Goal: Task Accomplishment & Management: Complete application form

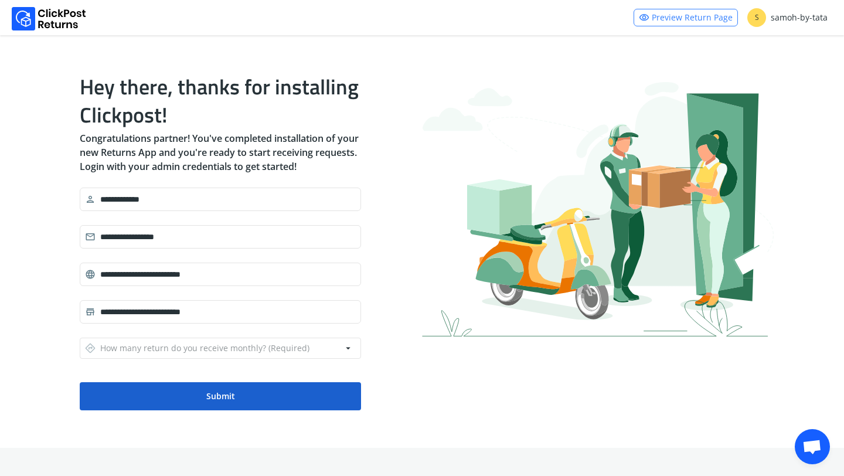
click at [237, 395] on button "Submit" at bounding box center [220, 396] width 281 height 28
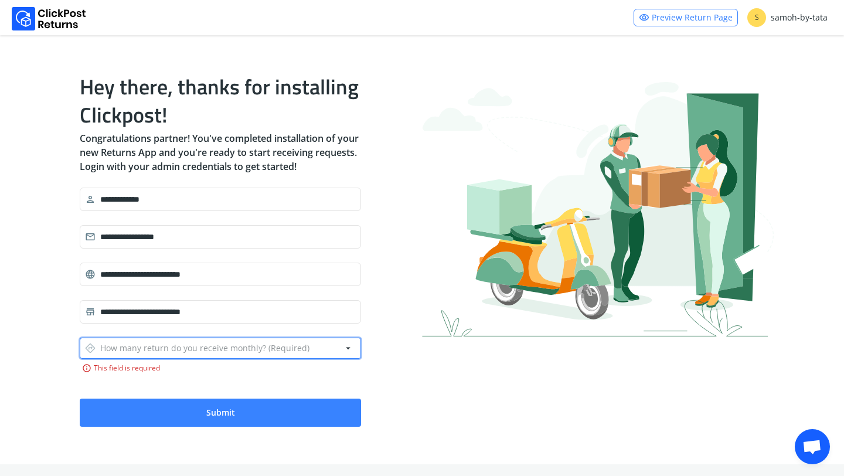
click at [283, 347] on div "directions How many return do you receive monthly? (Required)" at bounding box center [197, 348] width 225 height 16
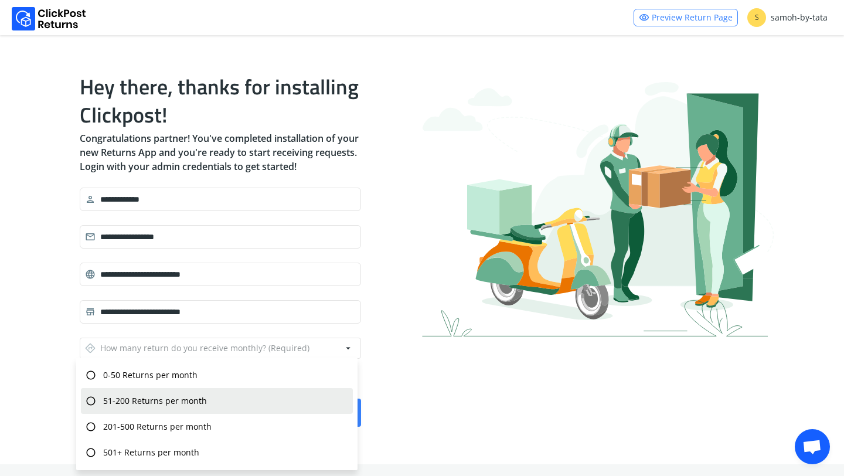
click at [277, 402] on div "radio_button_unchecked 51-200 Returns per month" at bounding box center [217, 401] width 272 height 26
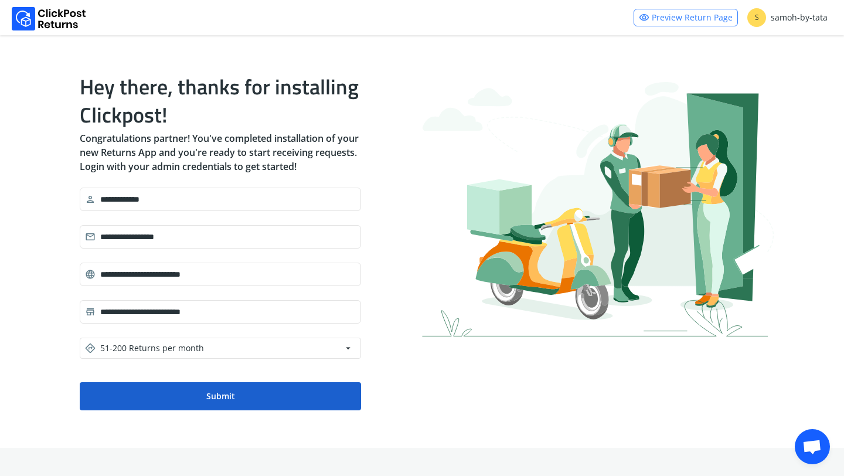
click at [263, 402] on button "Submit" at bounding box center [220, 396] width 281 height 28
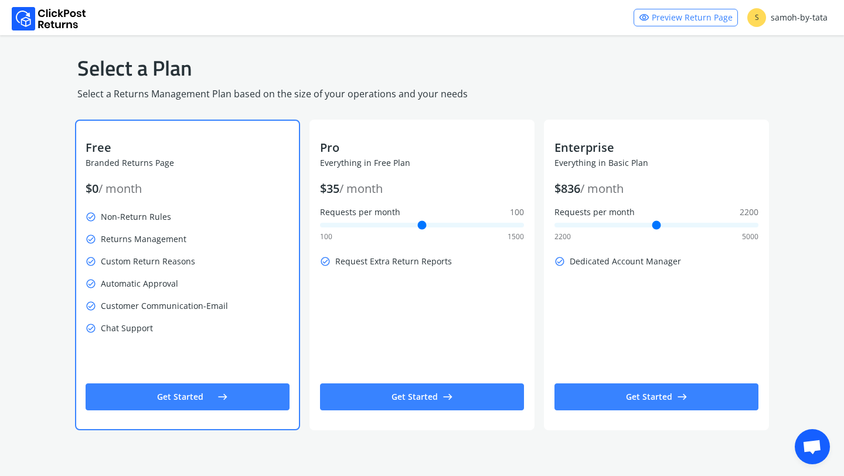
click at [229, 403] on button "Get Started east" at bounding box center [188, 397] width 204 height 27
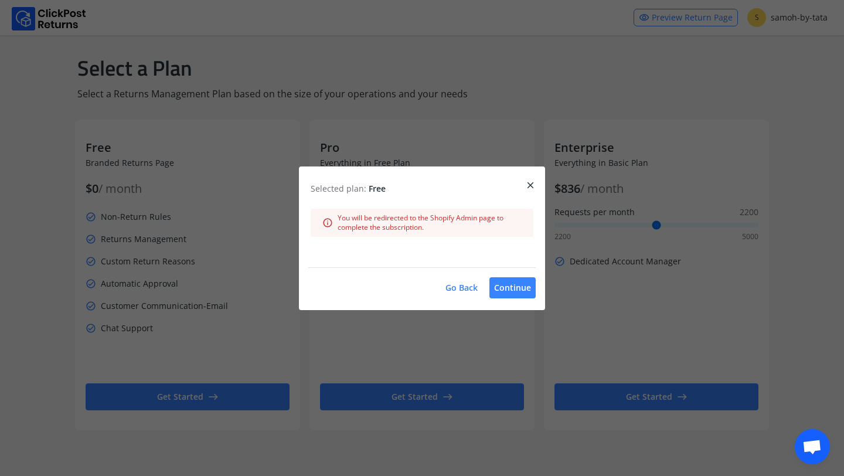
click at [470, 289] on button "Go Back" at bounding box center [462, 287] width 42 height 21
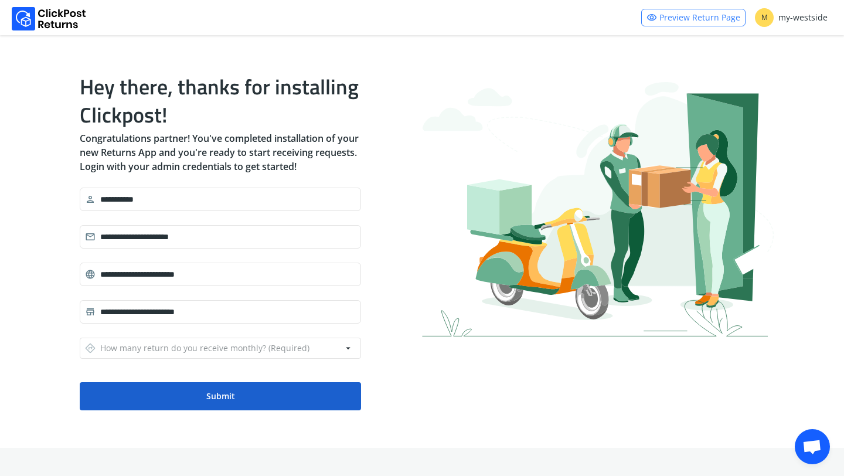
click at [226, 393] on button "Submit" at bounding box center [220, 396] width 281 height 28
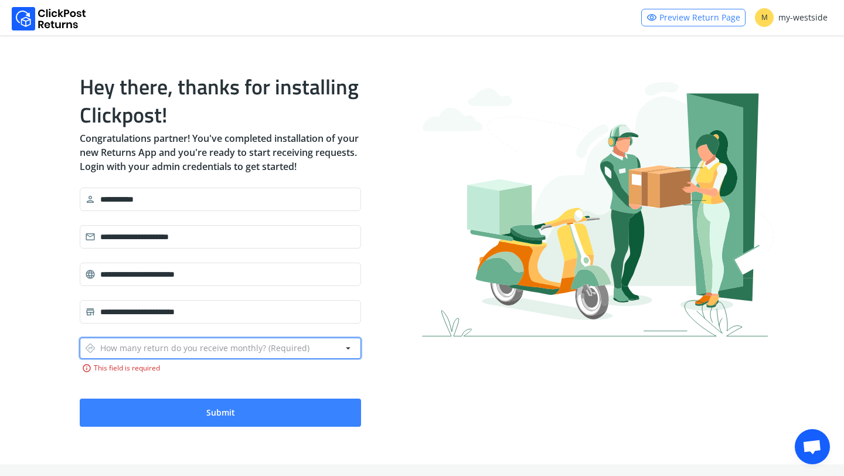
click at [254, 347] on div "directions How many return do you receive monthly? (Required)" at bounding box center [197, 348] width 225 height 16
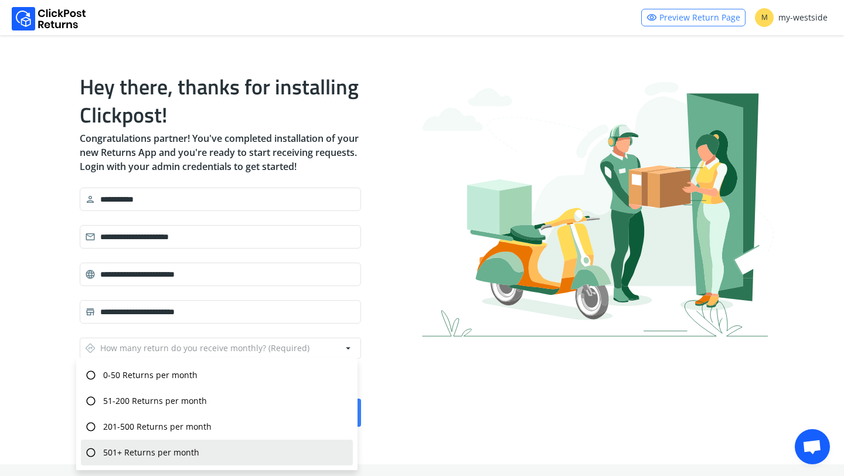
click at [230, 447] on div "radio_button_unchecked 501+ Returns per month" at bounding box center [217, 453] width 272 height 26
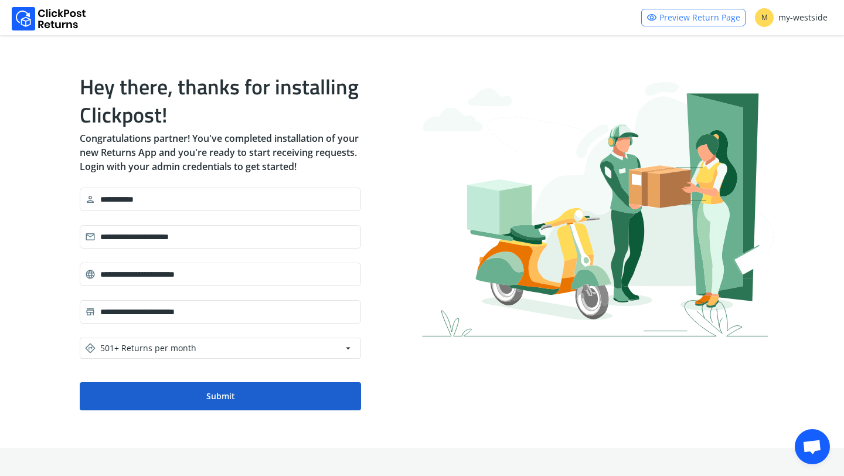
click at [227, 398] on button "Submit" at bounding box center [220, 396] width 281 height 28
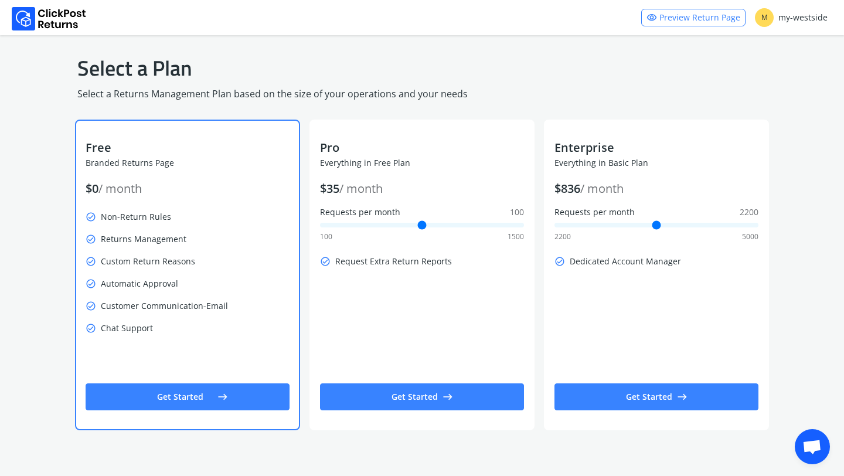
click at [225, 398] on span "east" at bounding box center [223, 397] width 11 height 16
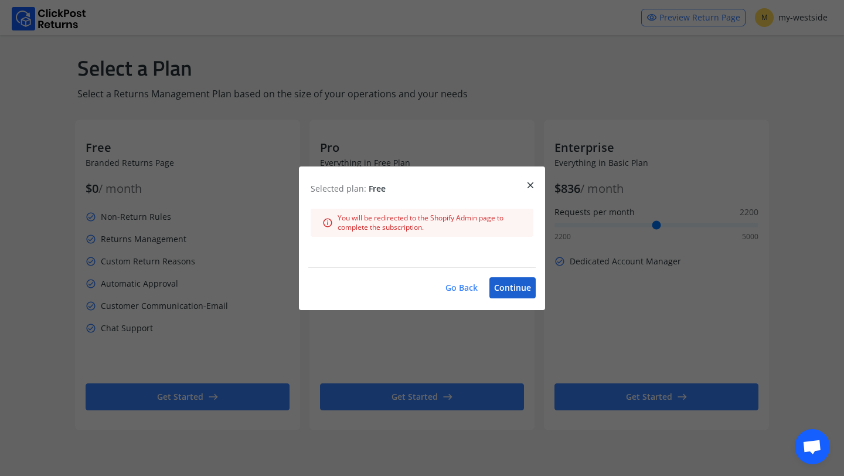
click at [501, 291] on button "Continue" at bounding box center [513, 287] width 46 height 21
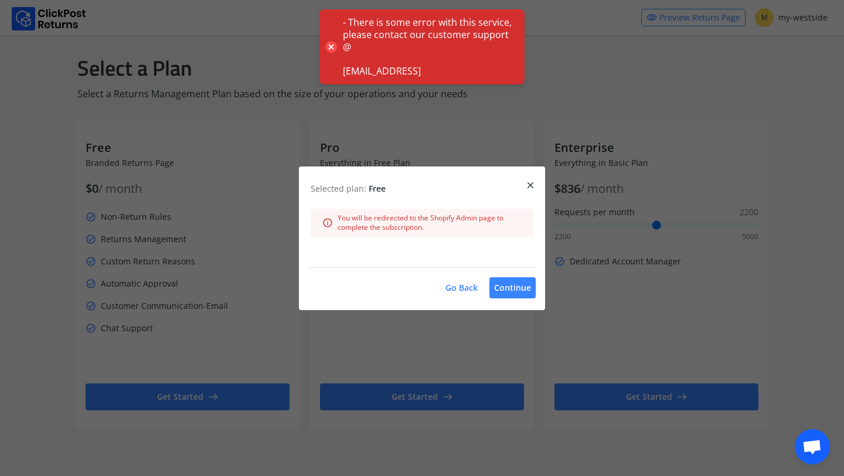
click at [468, 290] on button "Go Back" at bounding box center [462, 287] width 42 height 21
